Goal: Transaction & Acquisition: Purchase product/service

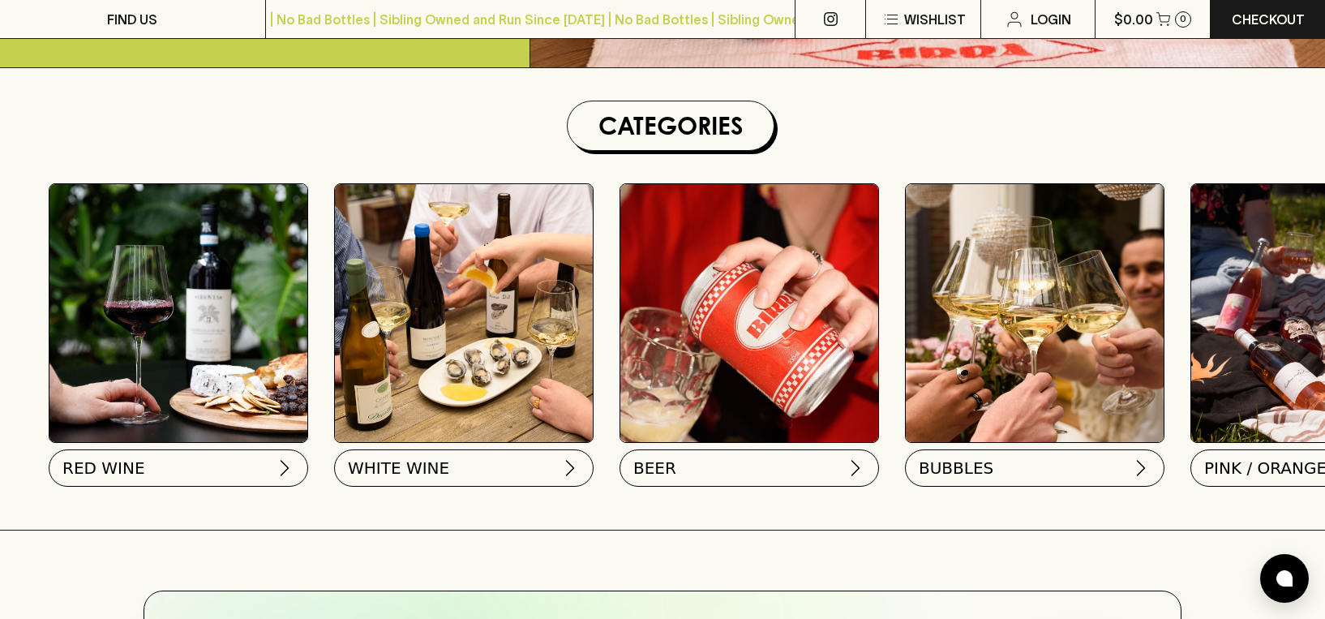
click at [154, 309] on img at bounding box center [178, 313] width 258 height 258
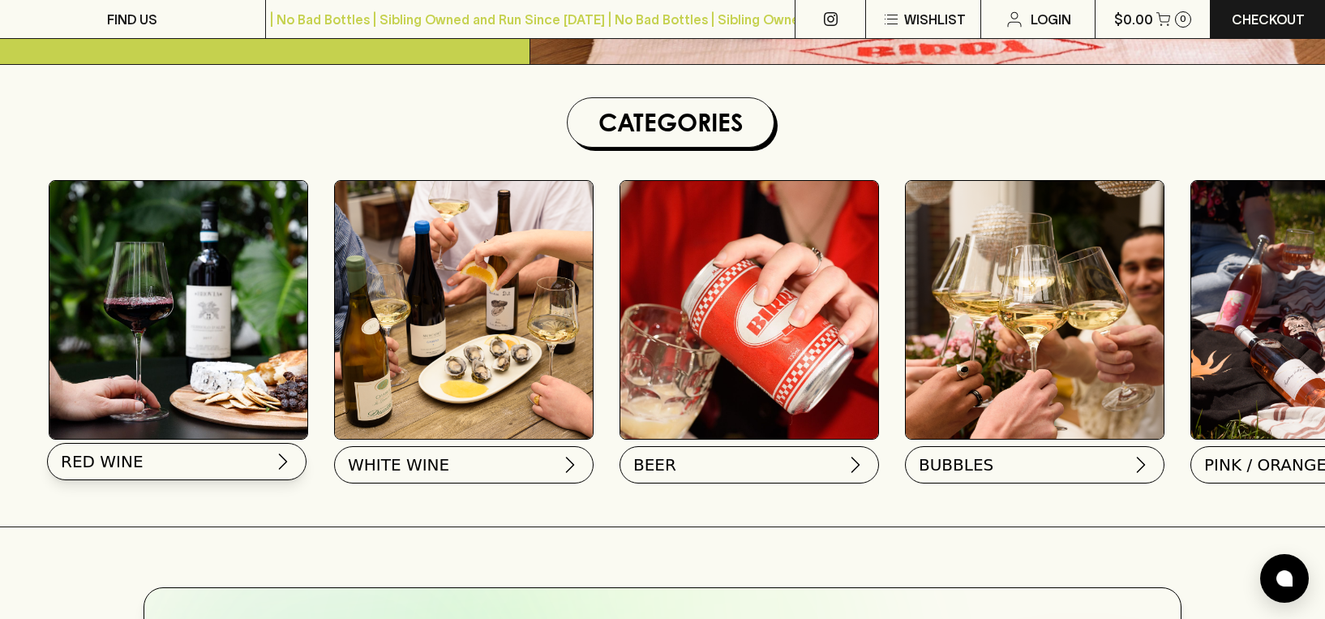
click at [154, 446] on button "RED WINE" at bounding box center [176, 461] width 259 height 37
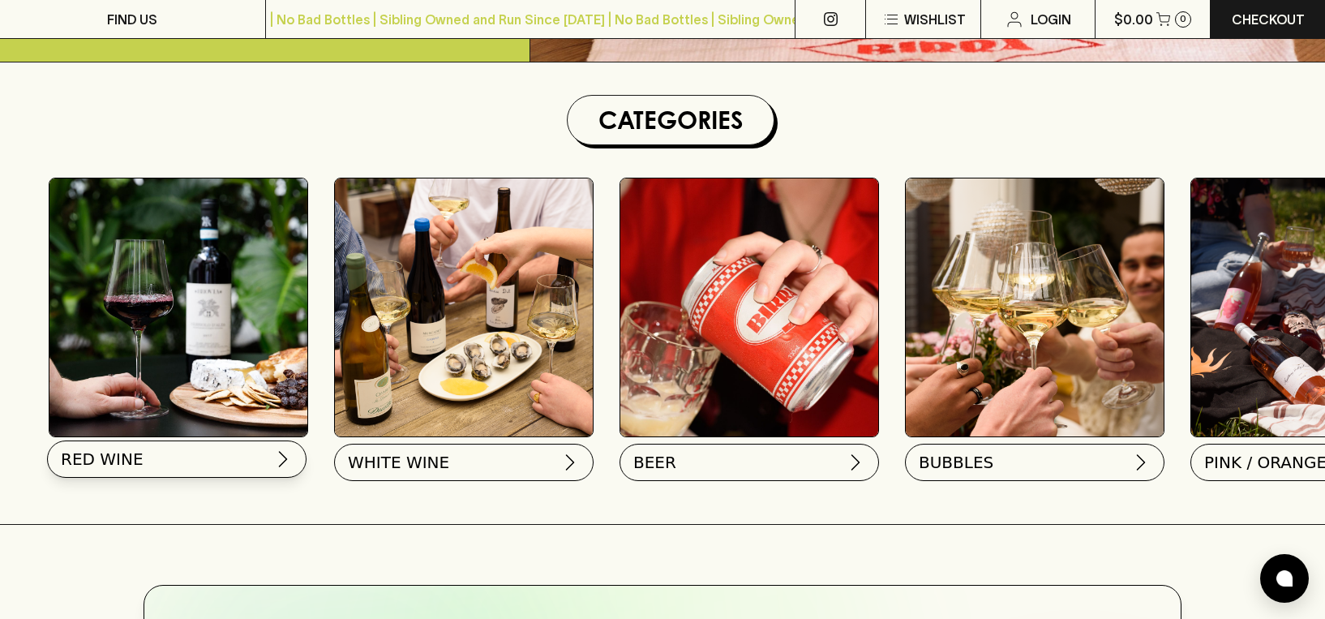
scroll to position [0, 19]
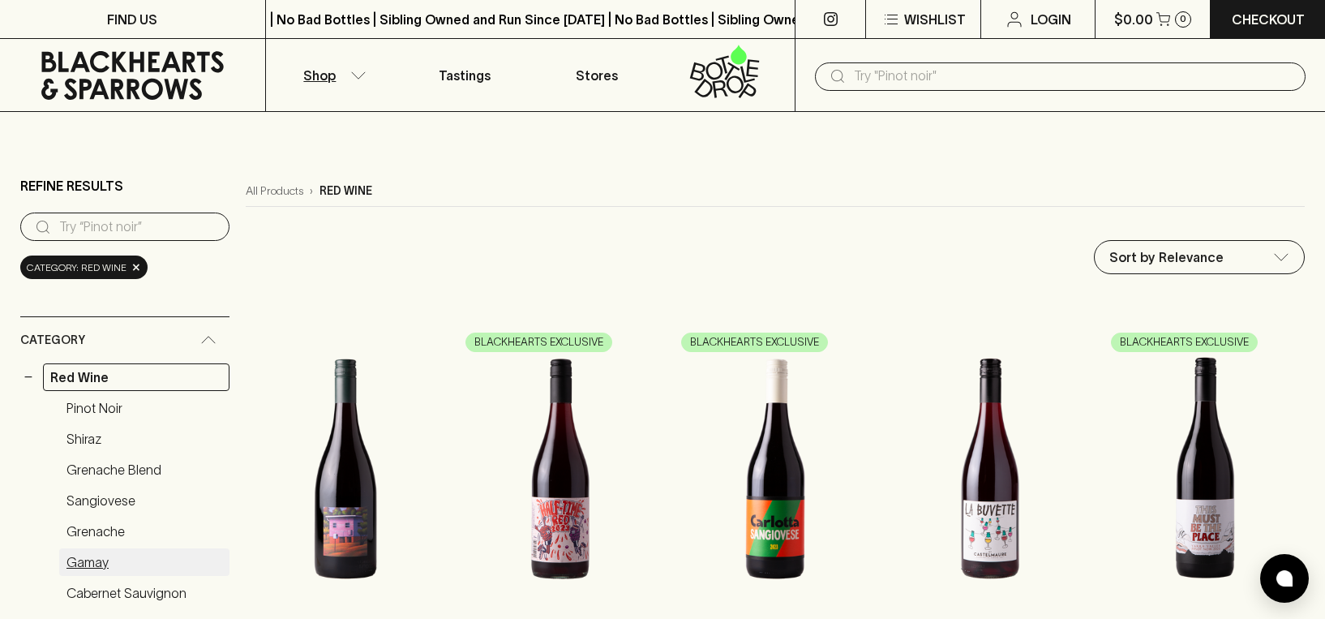
scroll to position [325, 0]
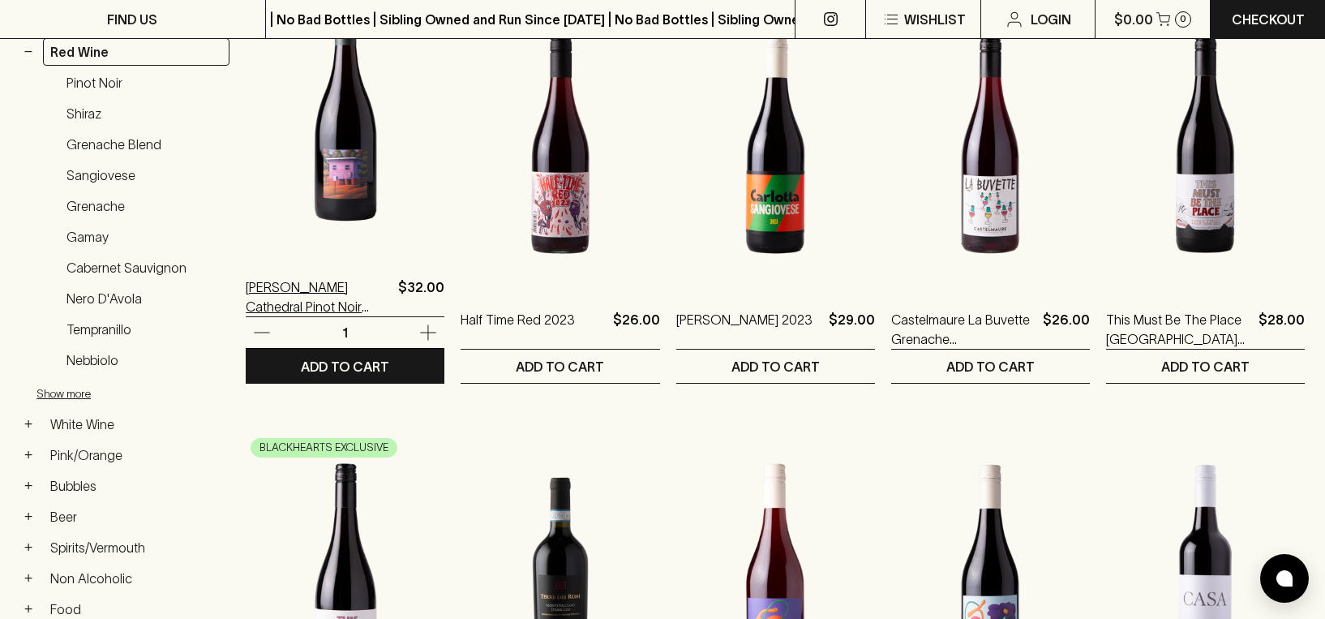
click at [324, 290] on p "[PERSON_NAME] Cathedral Pinot Noir 2024" at bounding box center [319, 296] width 146 height 39
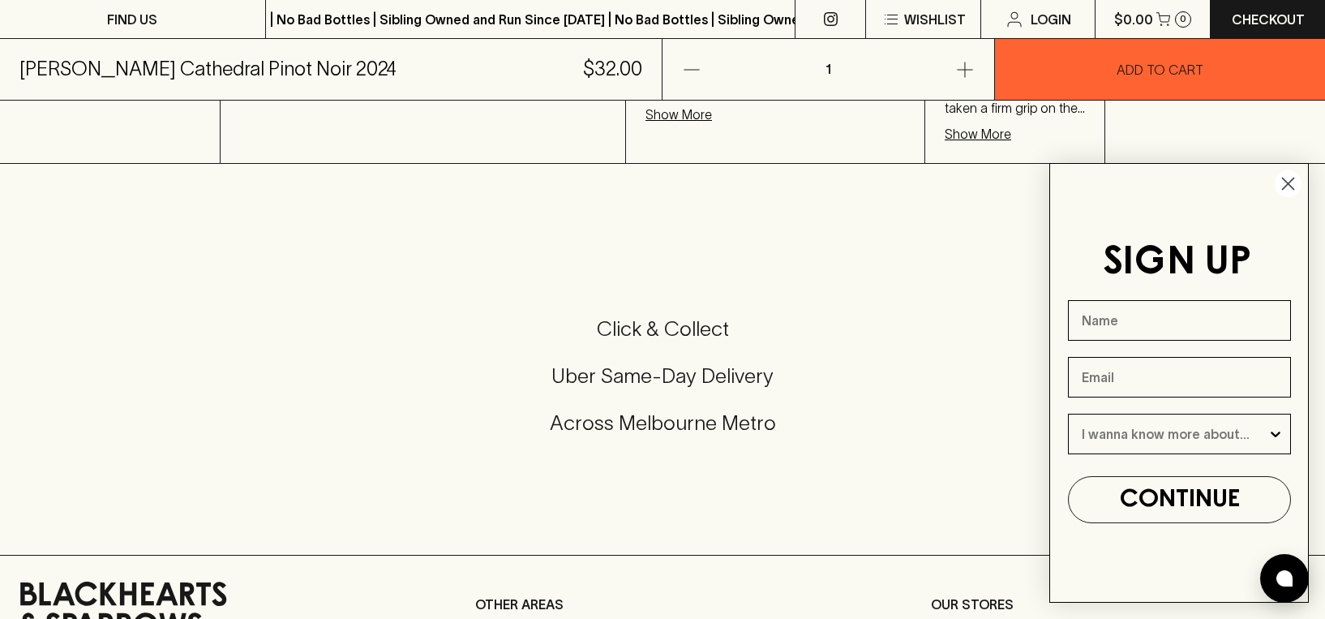
scroll to position [653, 0]
click at [1286, 181] on circle "Close dialog" at bounding box center [1288, 183] width 27 height 27
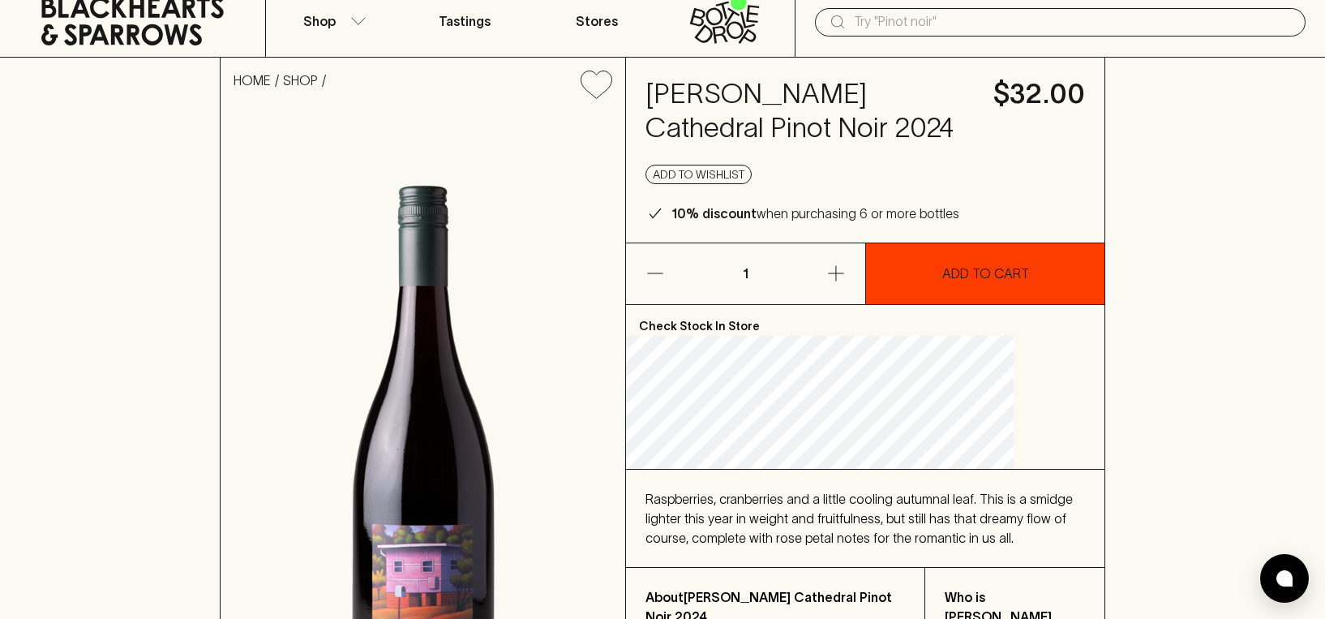
scroll to position [50, 0]
